Goal: Task Accomplishment & Management: Complete application form

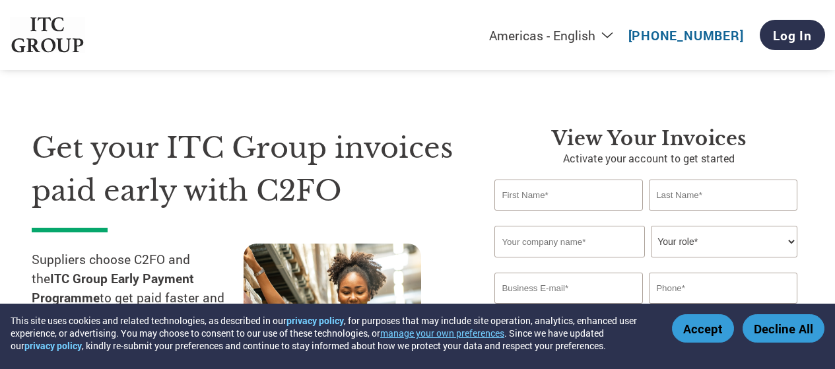
select select "en-[GEOGRAPHIC_DATA]"
click at [530, 180] on input "text" at bounding box center [569, 195] width 148 height 31
type input "Bharat"
type input "[PERSON_NAME]"
type input "Technofour Electronics Pvt. Ltd."
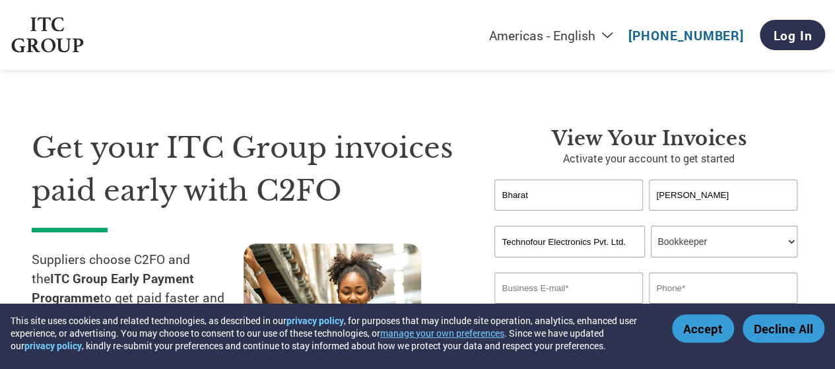
click at [793, 226] on select "Your role* CFO Controller Credit Manager Finance Director Treasurer CEO Preside…" at bounding box center [724, 242] width 146 height 32
select select "OFFICE_MANAGER"
click at [653, 226] on select "Your role* CFO Controller Credit Manager Finance Director Treasurer CEO Preside…" at bounding box center [724, 242] width 146 height 32
click at [626, 273] on input "email" at bounding box center [569, 288] width 148 height 31
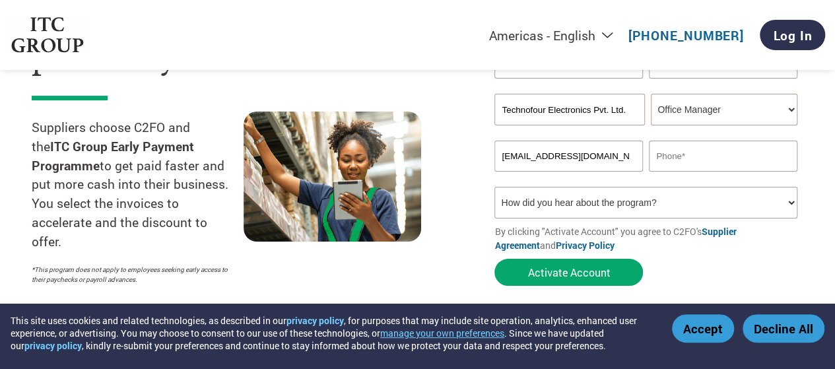
type input "[EMAIL_ADDRESS][DOMAIN_NAME]"
type input "9921345851"
click at [651, 188] on select "How did you hear about the program? Received a letter Email Social Media Online…" at bounding box center [646, 203] width 302 height 32
select select "Email"
click at [495, 187] on select "How did you hear about the program? Received a letter Email Social Media Online…" at bounding box center [646, 203] width 302 height 32
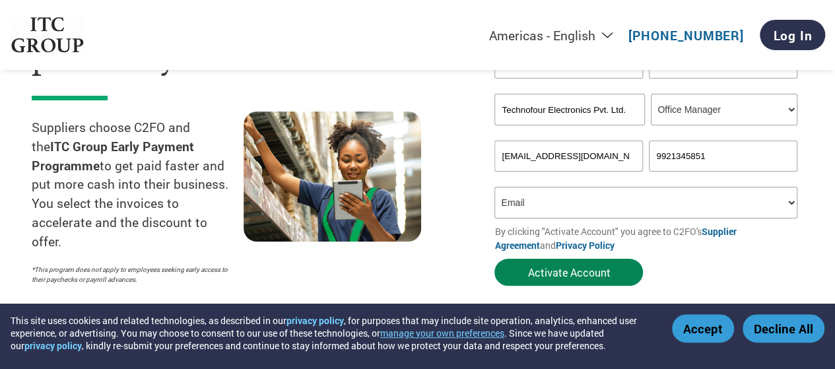
click at [589, 259] on button "Activate Account" at bounding box center [569, 272] width 149 height 27
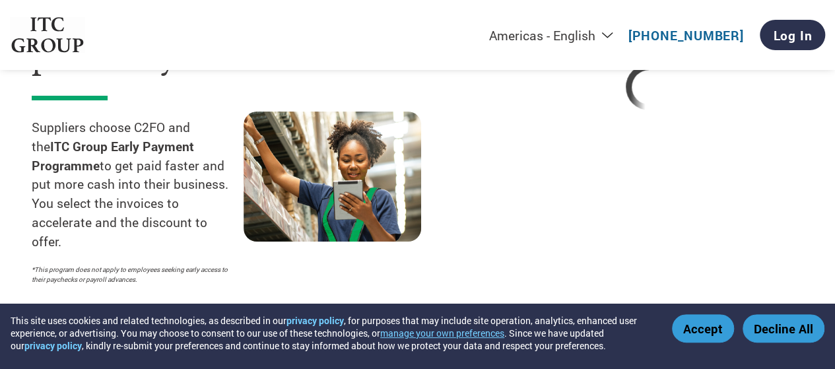
click at [702, 327] on button "Accept" at bounding box center [703, 328] width 62 height 28
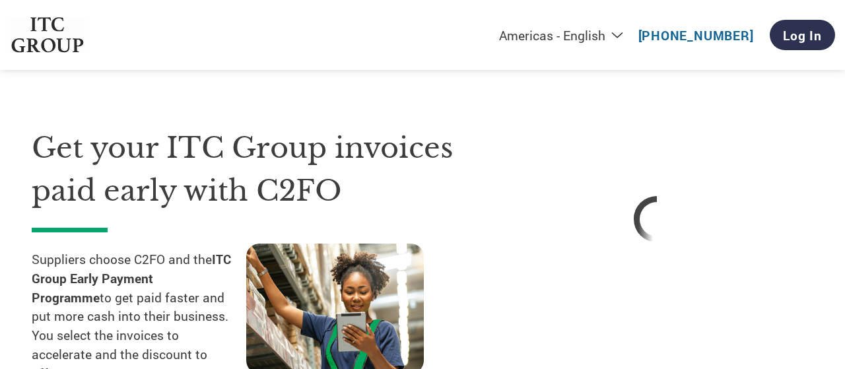
select select "en-[GEOGRAPHIC_DATA]"
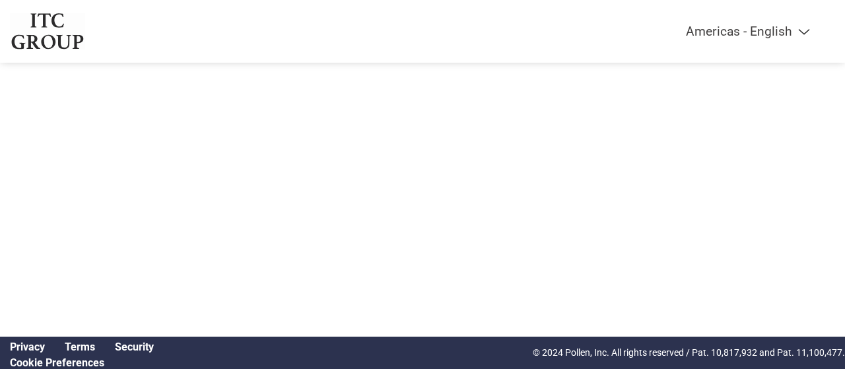
select select "en-[GEOGRAPHIC_DATA]"
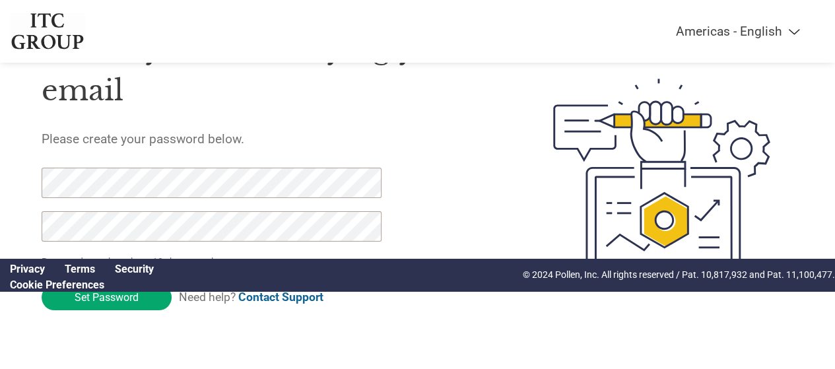
scroll to position [90, 0]
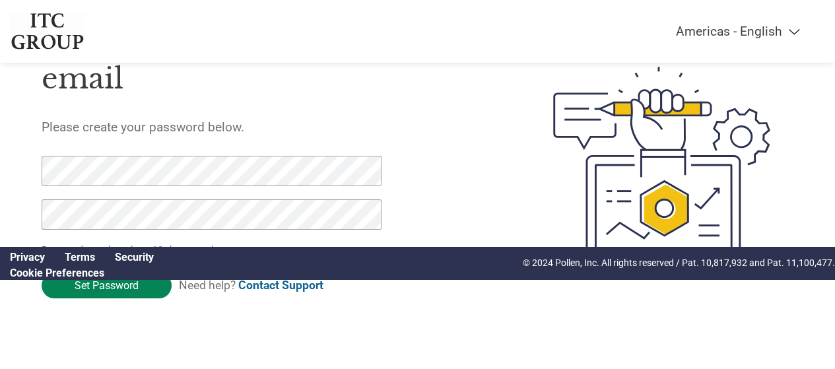
click at [119, 285] on input "Set Password" at bounding box center [107, 286] width 130 height 26
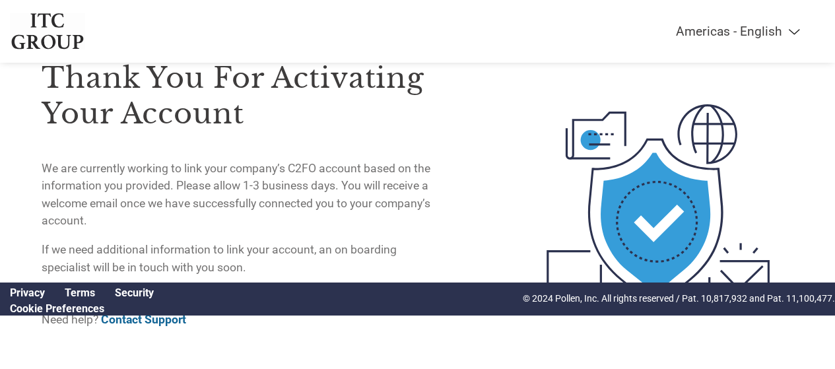
scroll to position [33, 0]
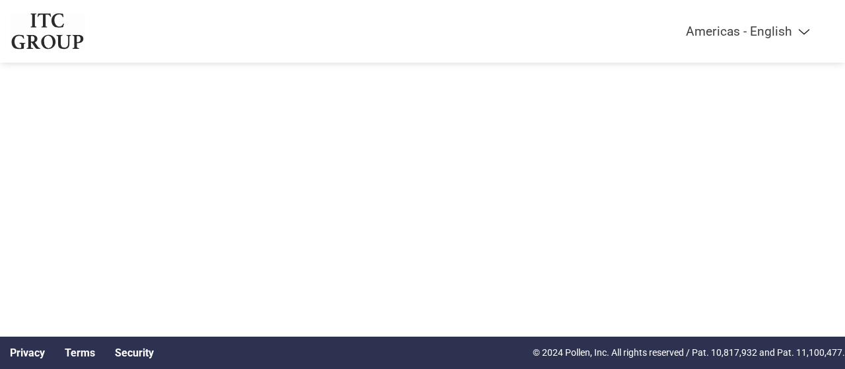
select select "en-[GEOGRAPHIC_DATA]"
